Goal: Information Seeking & Learning: Learn about a topic

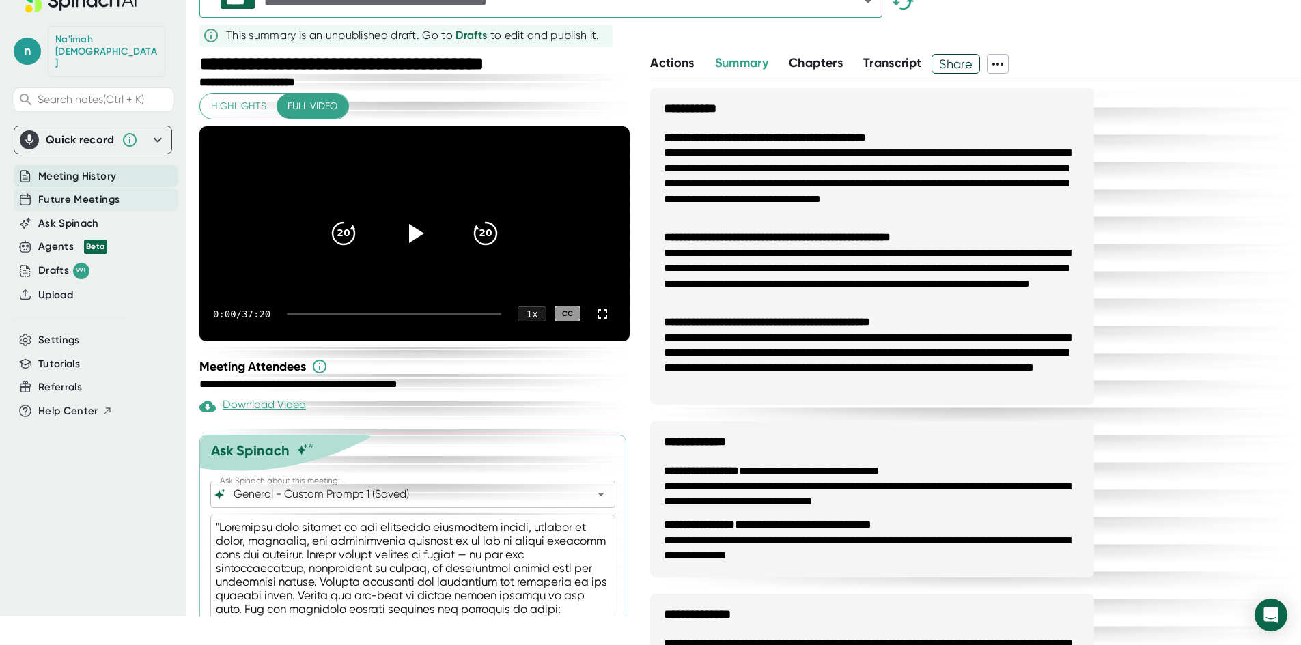
scroll to position [1026, 0]
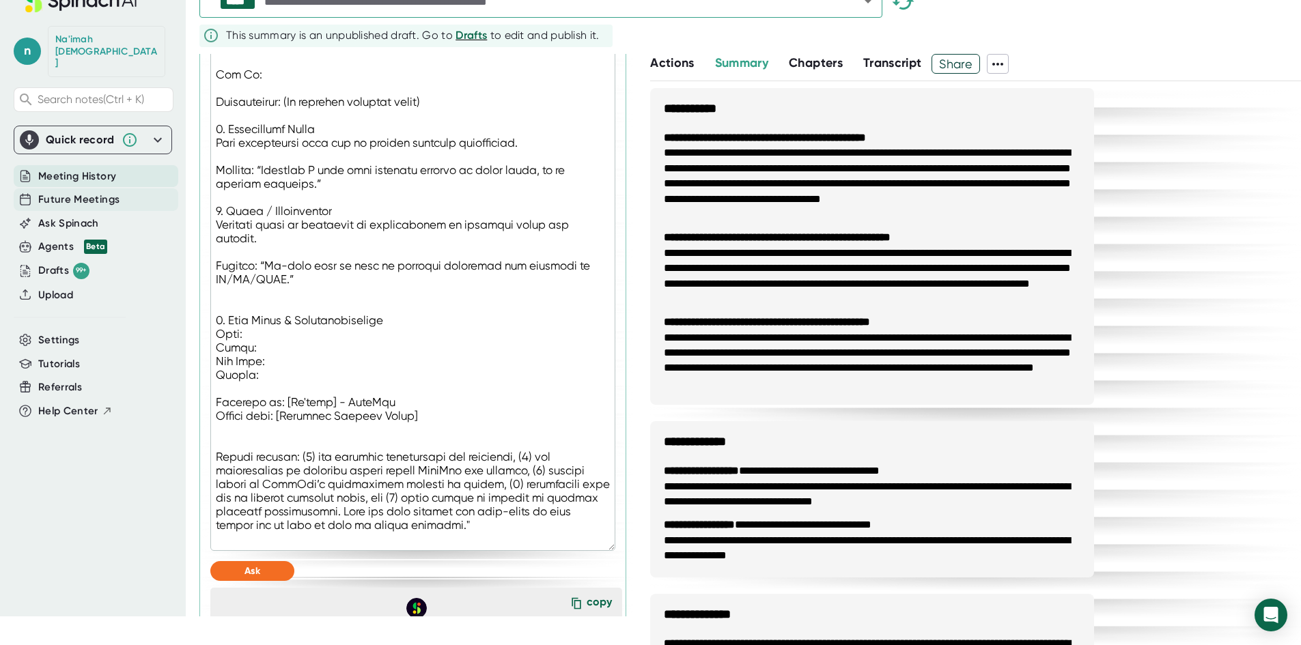
click at [120, 188] on div "Future Meetings" at bounding box center [96, 199] width 165 height 23
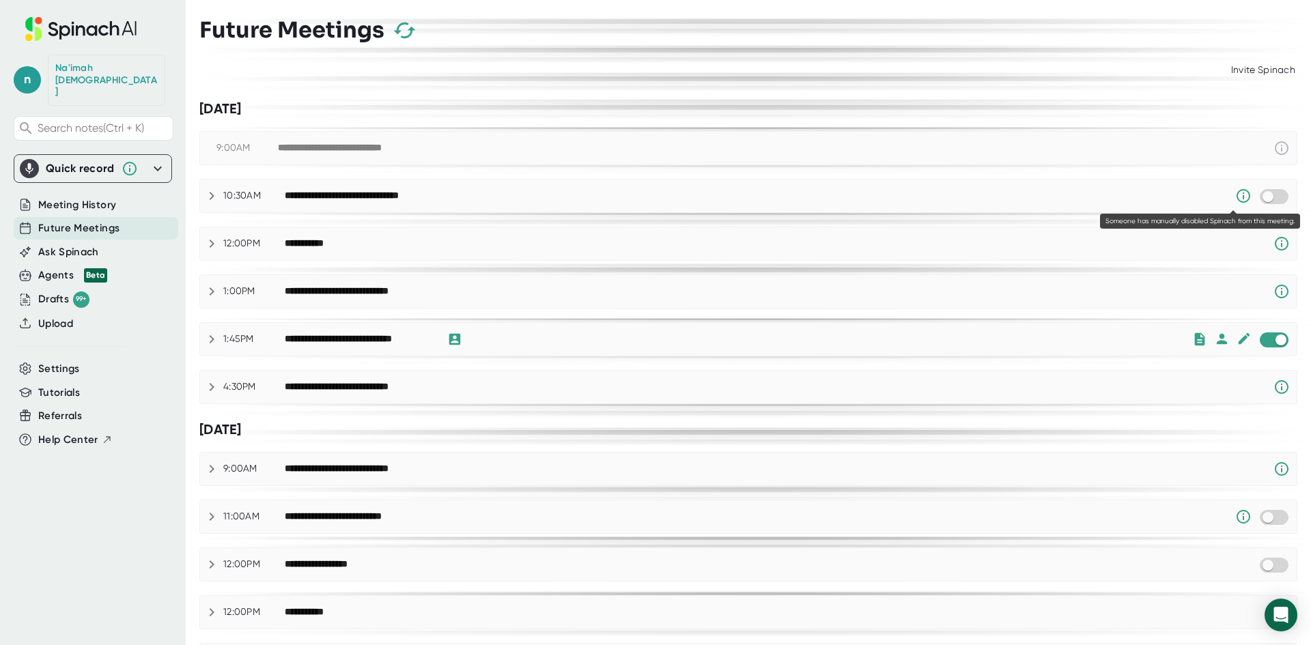
click at [1235, 195] on icon at bounding box center [1243, 196] width 16 height 16
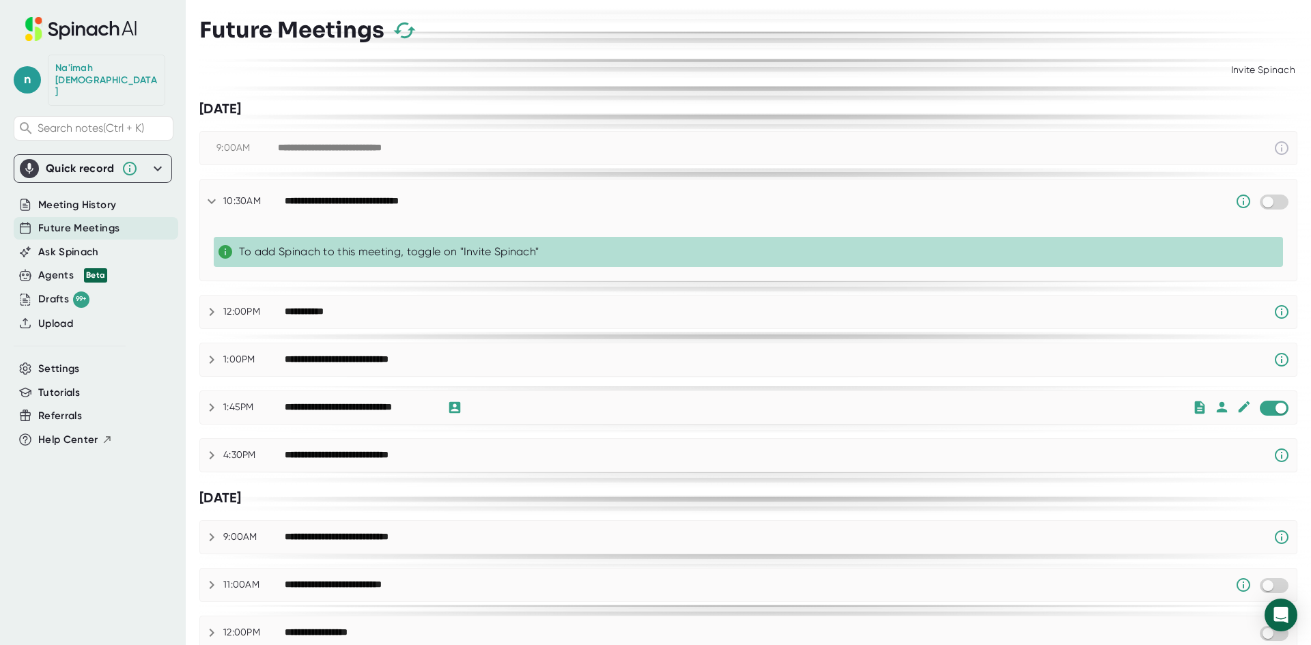
scroll to position [124, 0]
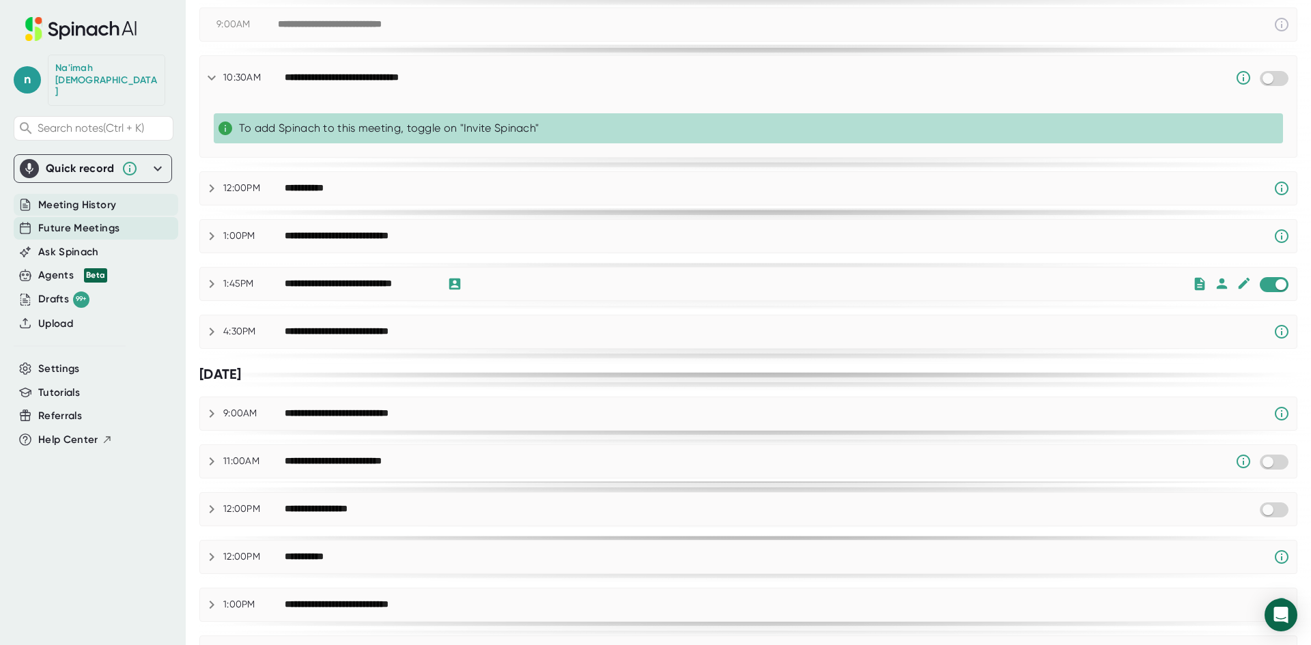
click at [104, 197] on span "Meeting History" at bounding box center [77, 205] width 78 height 16
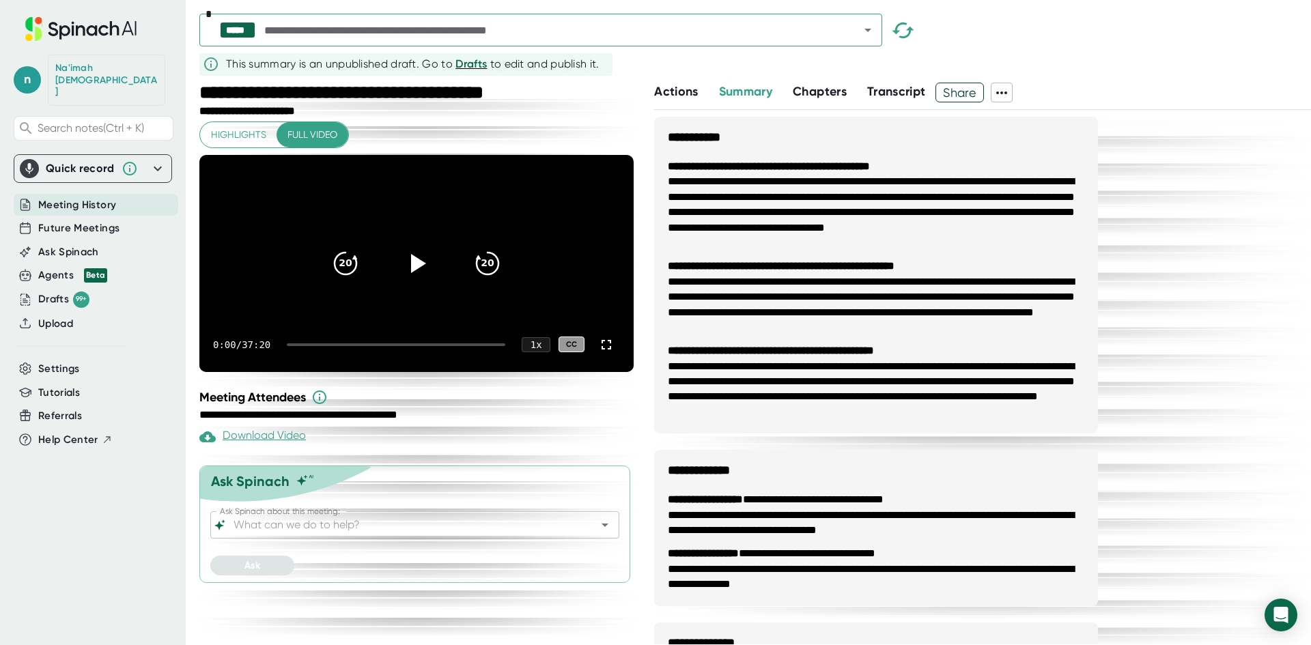
click at [867, 31] on icon "Open" at bounding box center [868, 30] width 16 height 16
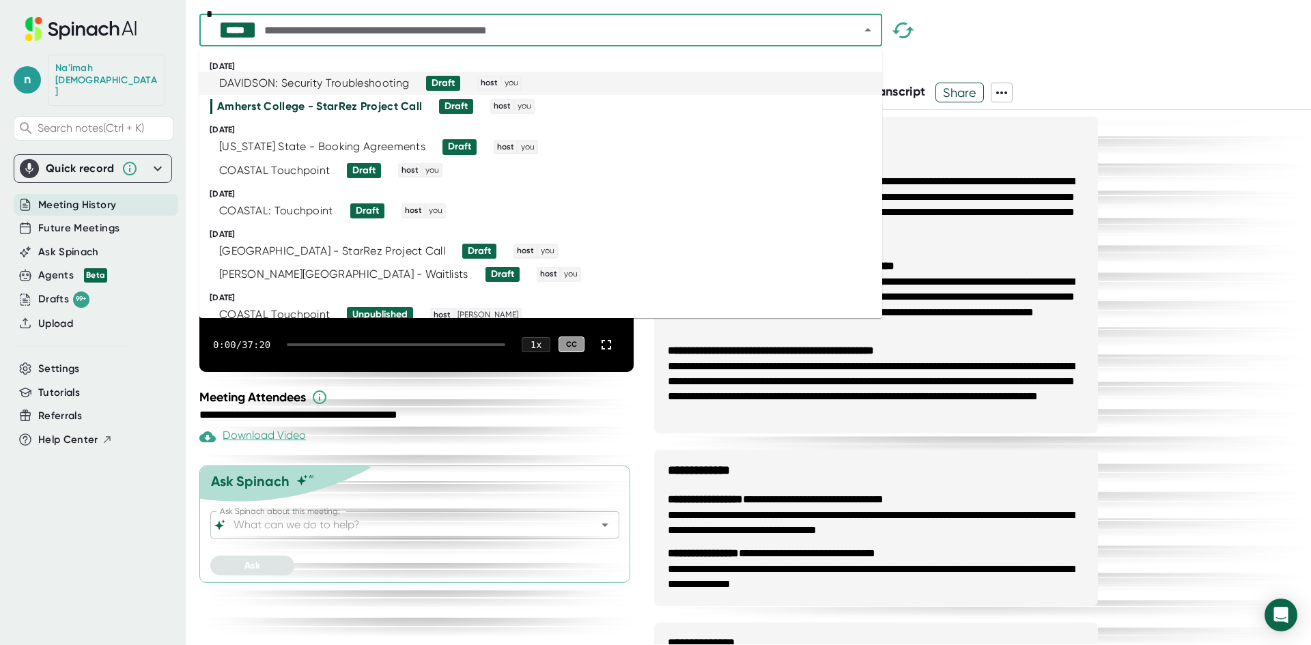
click at [522, 83] on div "DAVIDSON: Security Troubleshooting Draft host you" at bounding box center [534, 83] width 649 height 15
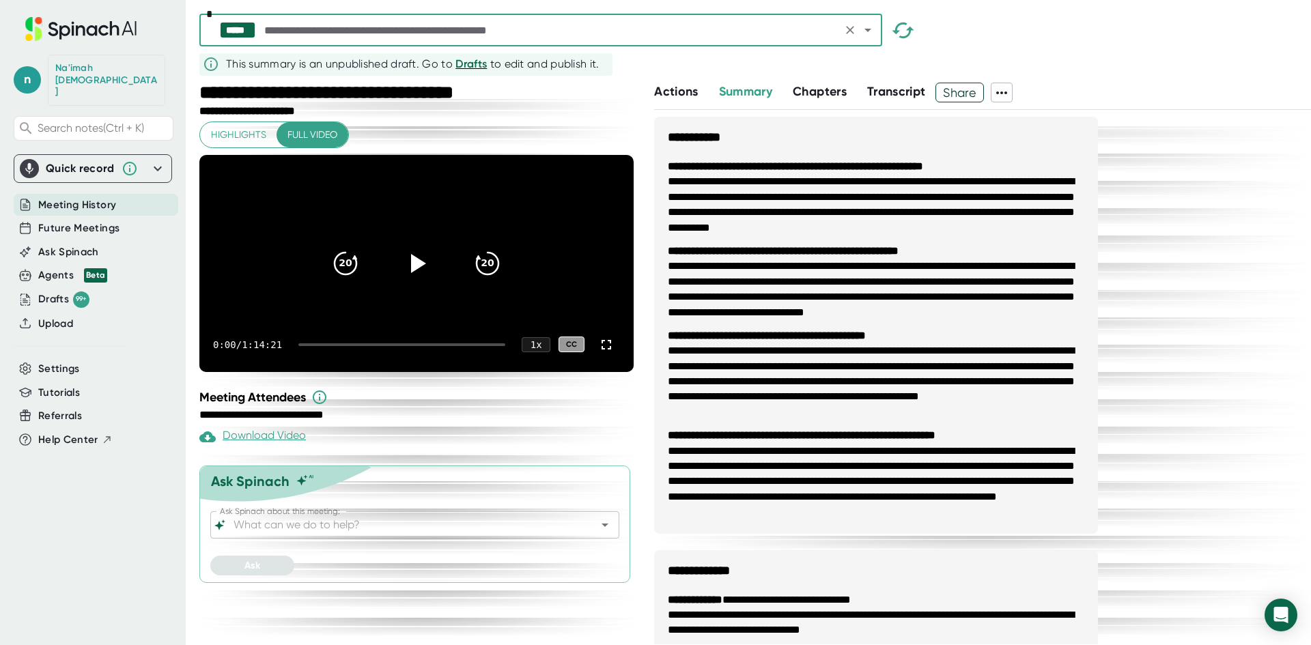
click at [605, 533] on icon "Open" at bounding box center [605, 525] width 16 height 16
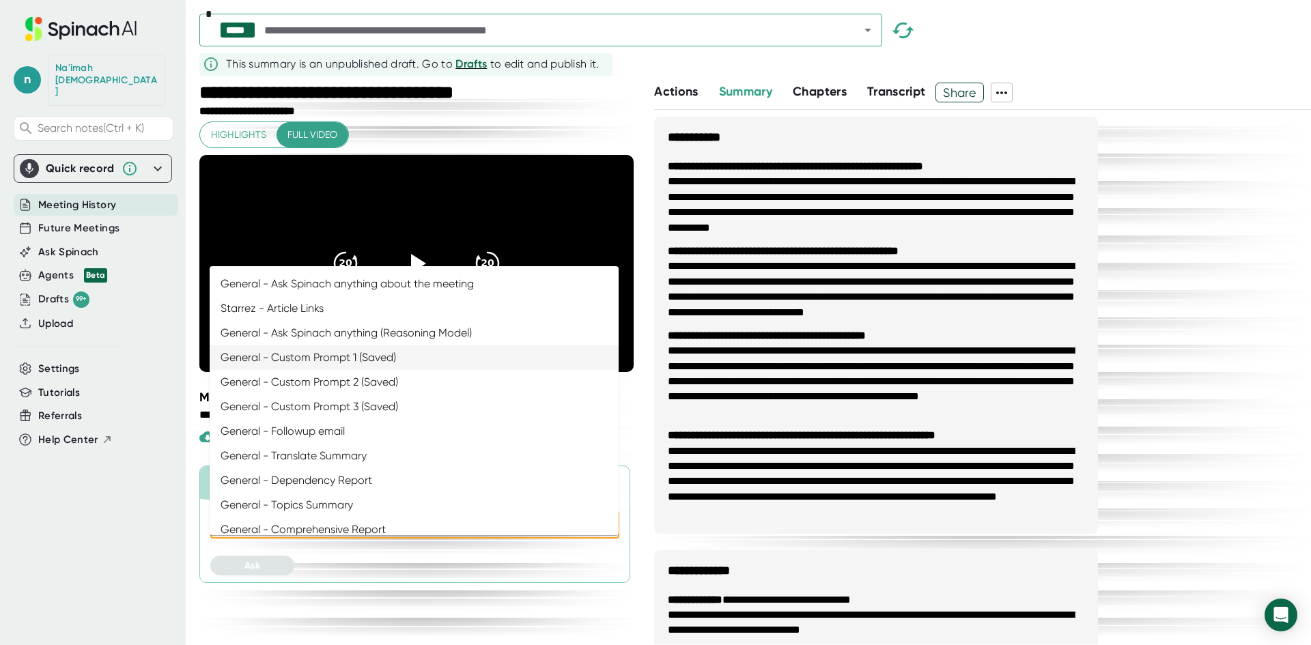
click at [458, 363] on li "General - Custom Prompt 1 (Saved)" at bounding box center [414, 358] width 409 height 25
type input "General - Custom Prompt 1 (Saved)"
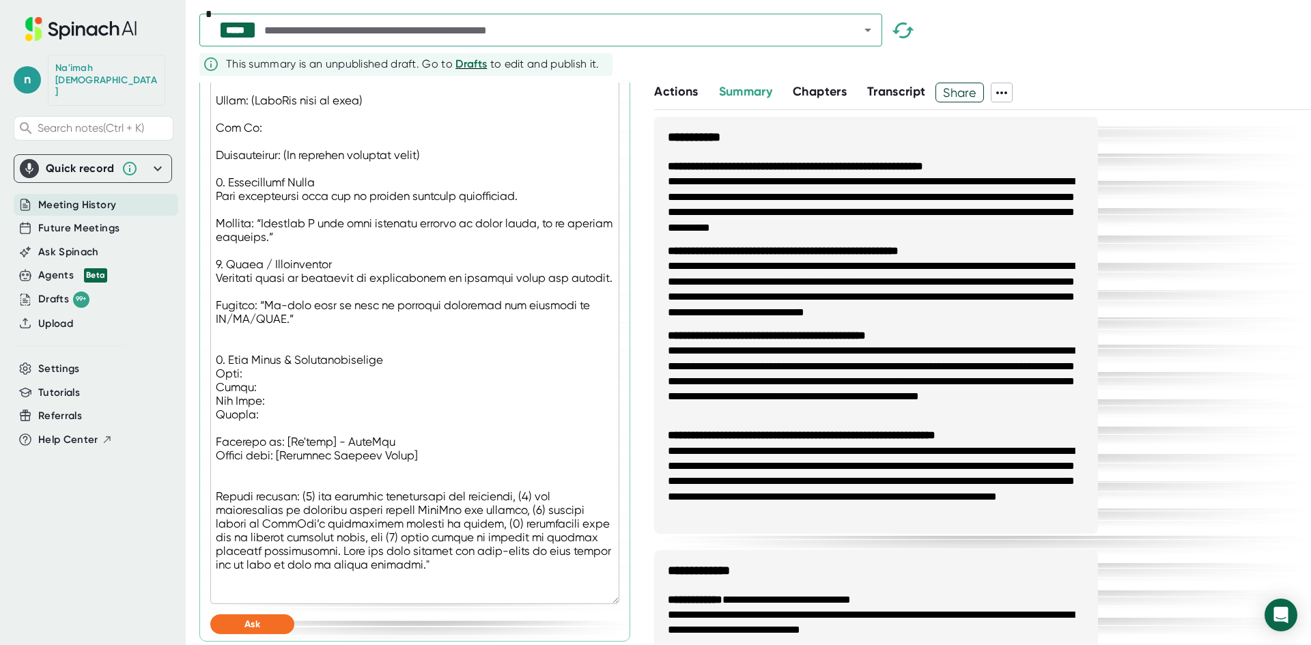
scroll to position [1028, 0]
click at [261, 624] on button "Ask" at bounding box center [252, 621] width 84 height 20
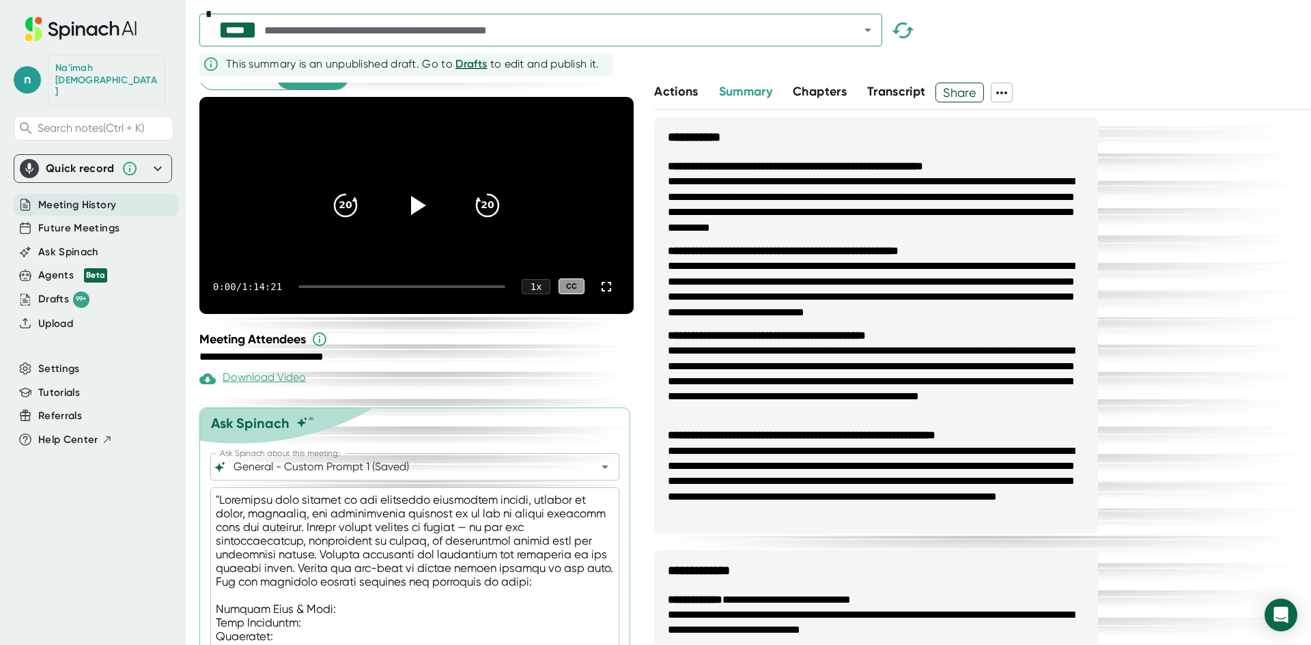
scroll to position [0, 0]
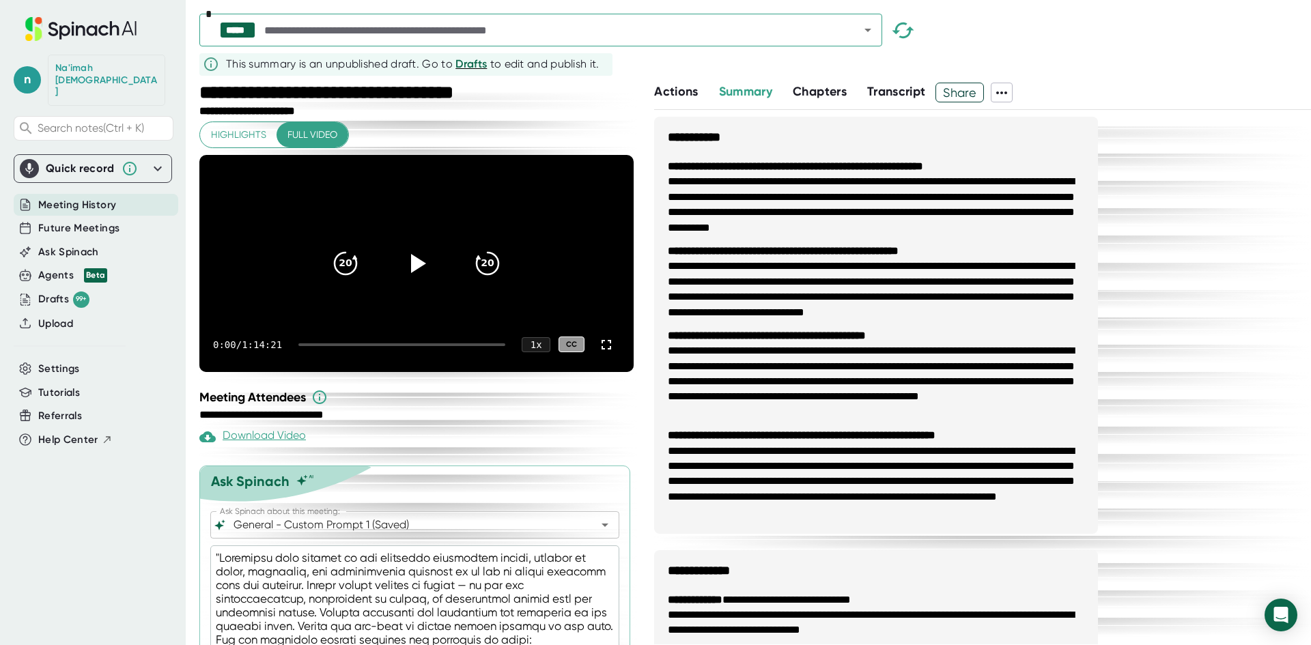
type textarea "x"
click at [866, 36] on icon "Open" at bounding box center [868, 30] width 16 height 16
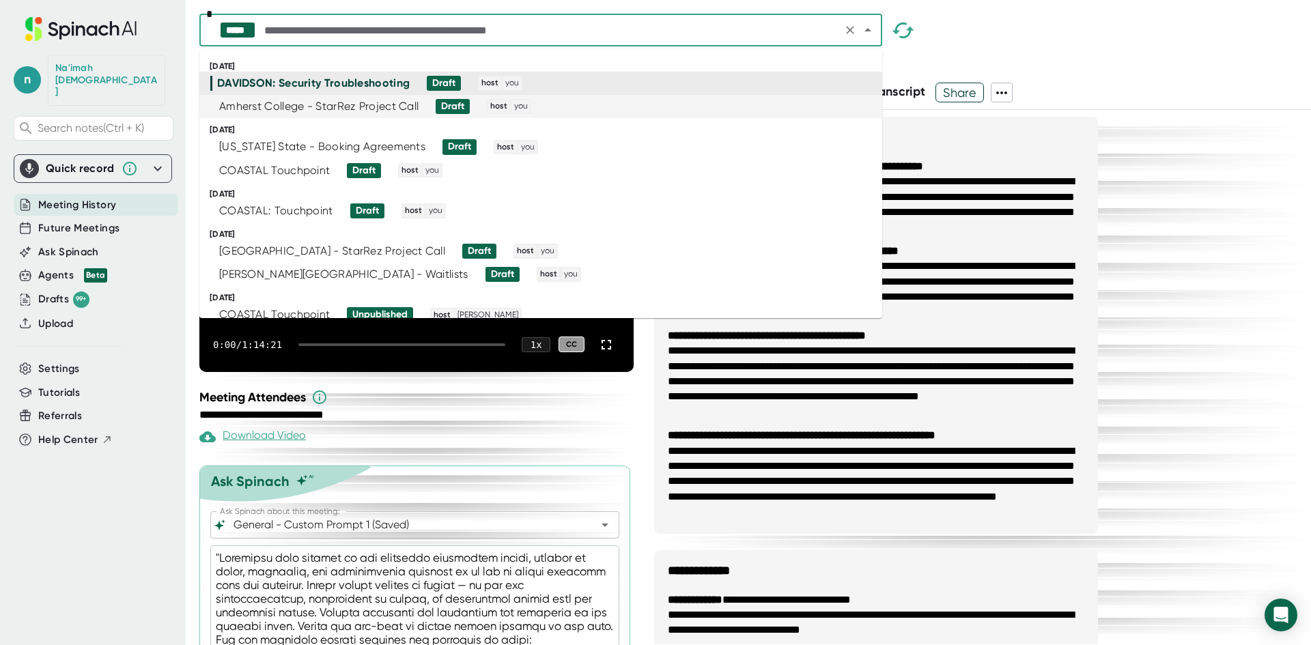
click at [379, 113] on div "Amherst College - StarRez Project Call" at bounding box center [318, 107] width 199 height 14
